Goal: Navigation & Orientation: Find specific page/section

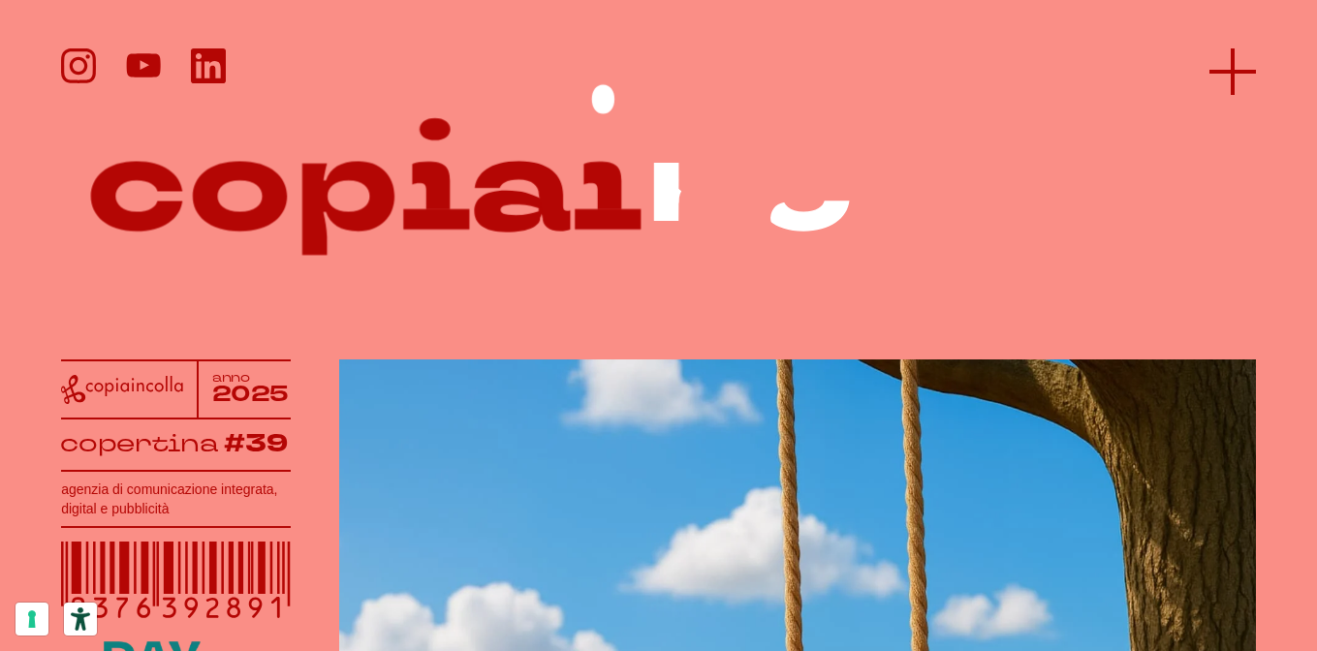
click at [1230, 48] on icon at bounding box center [1232, 71] width 47 height 47
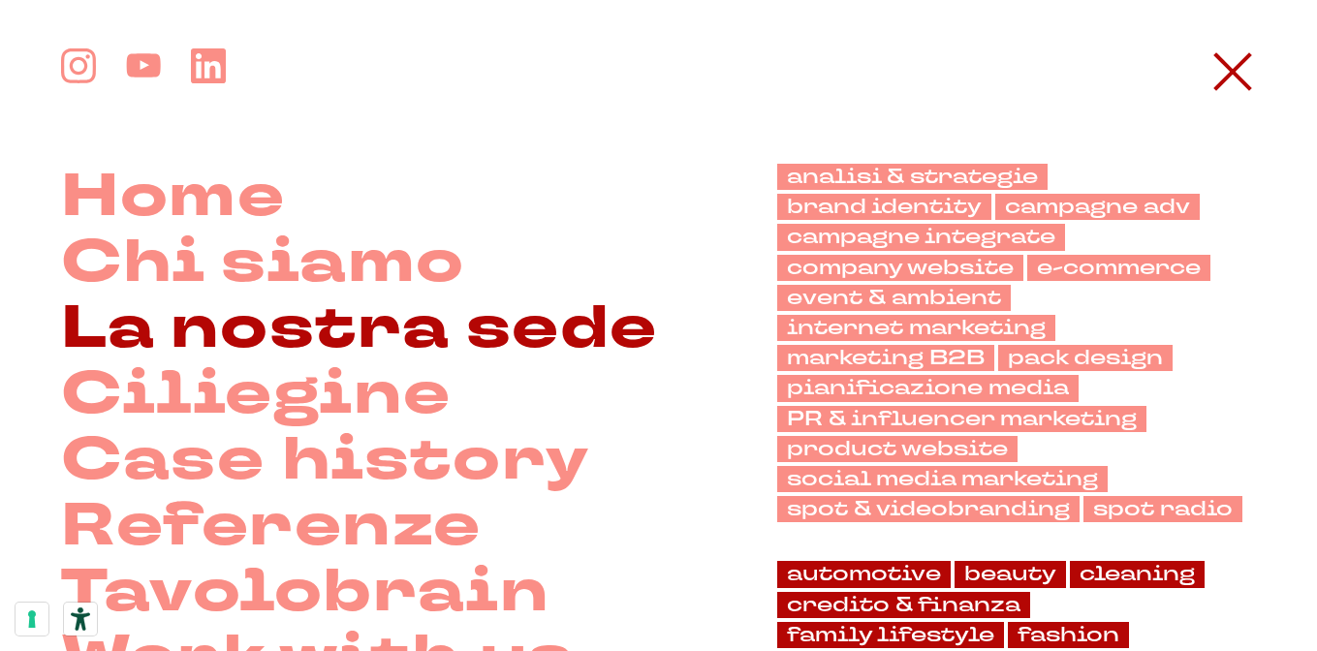
click at [508, 328] on link "La nostra sede" at bounding box center [359, 328] width 597 height 66
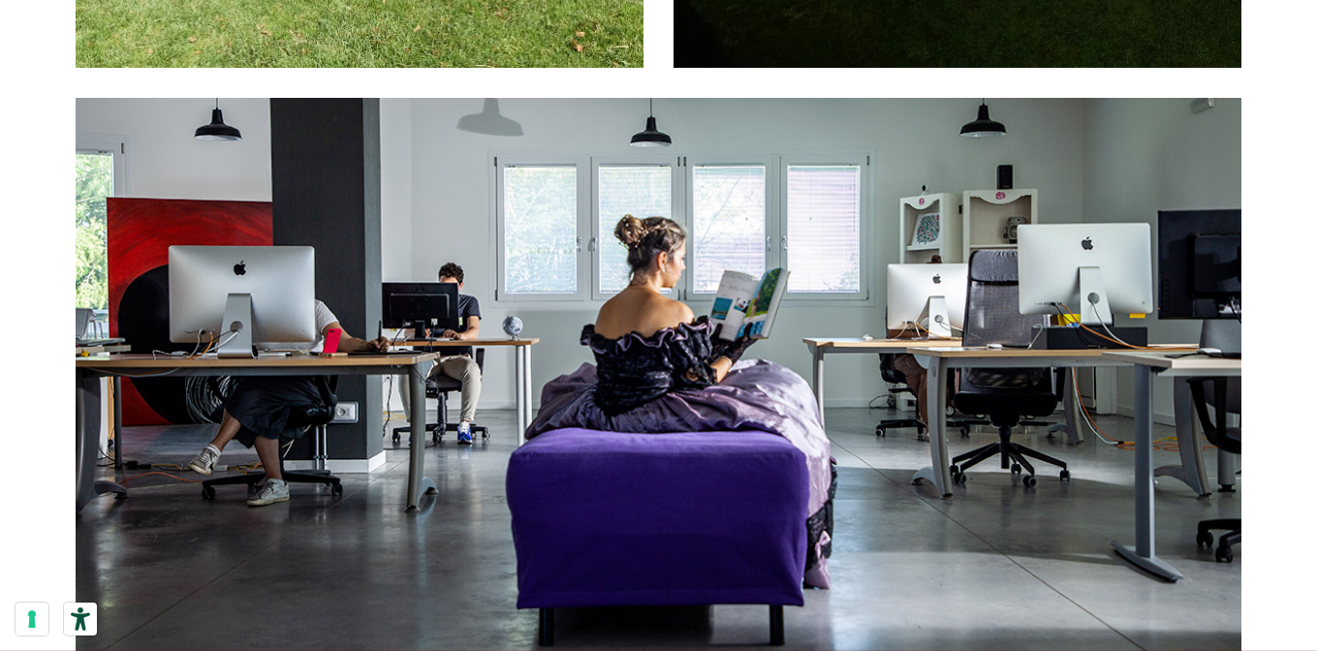
scroll to position [2306, 0]
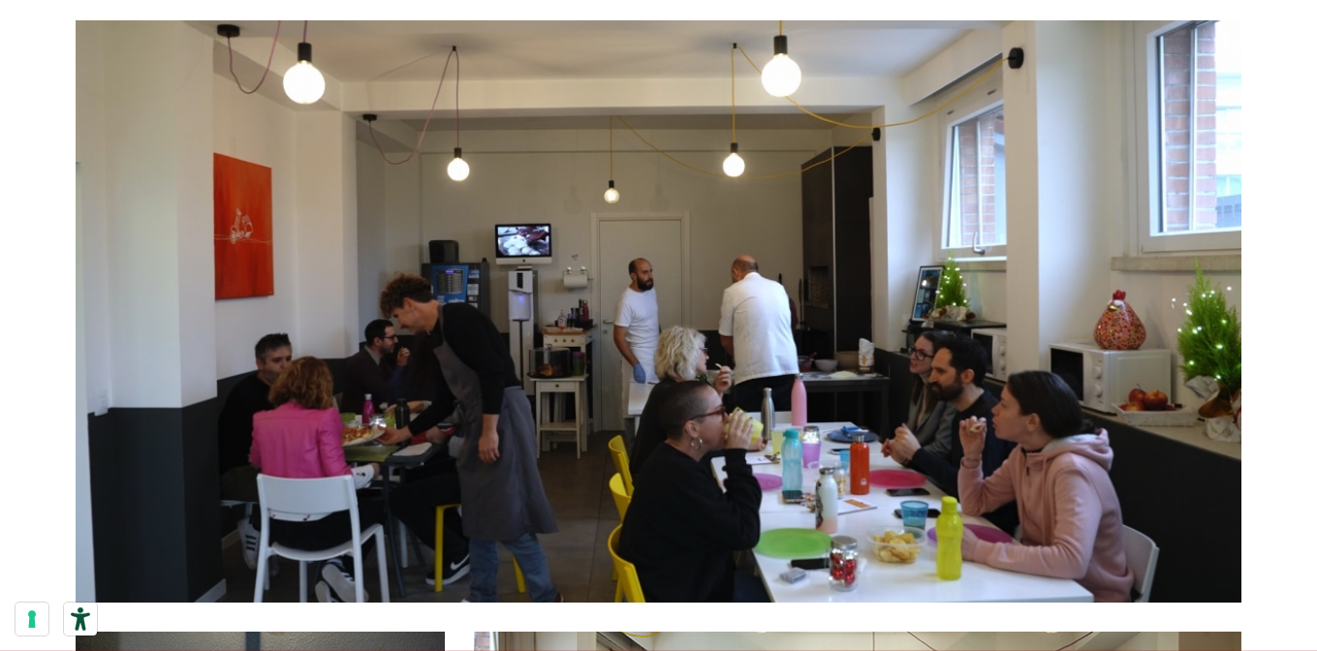
scroll to position [2995, 0]
